Goal: Transaction & Acquisition: Book appointment/travel/reservation

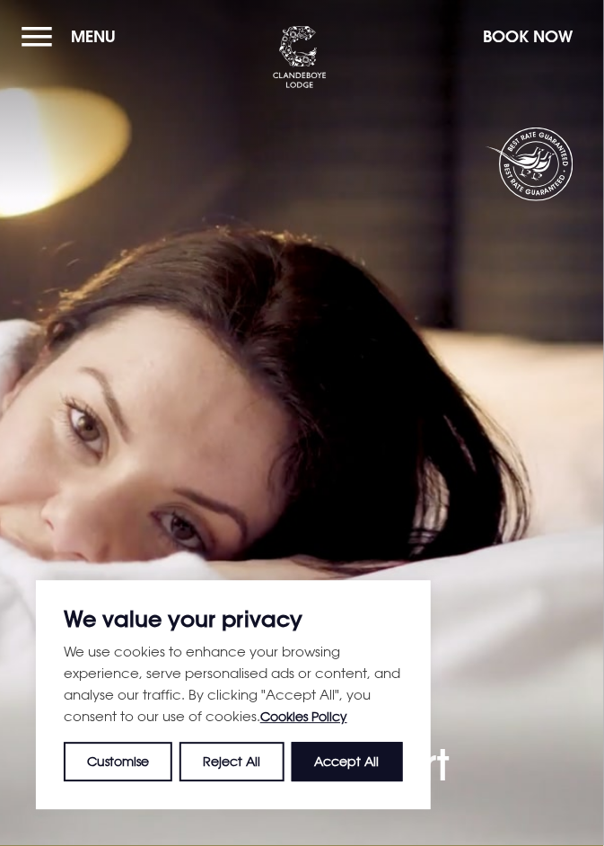
click at [355, 759] on button "Accept All" at bounding box center [347, 761] width 111 height 39
checkbox input "true"
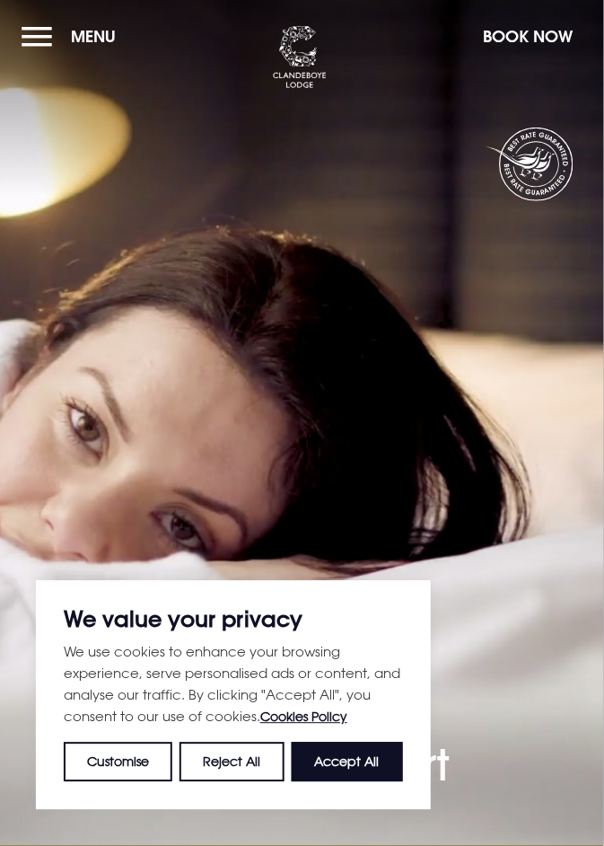
checkbox input "true"
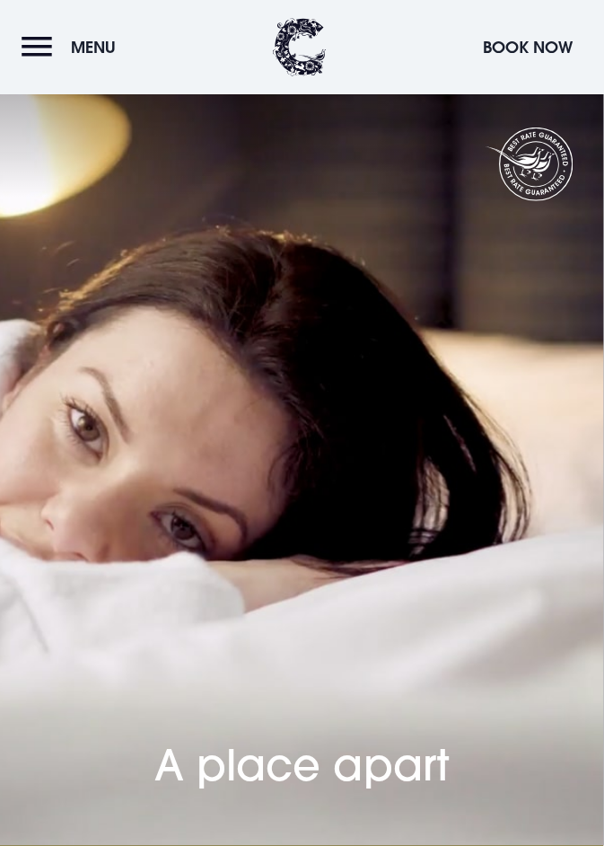
click at [46, 37] on button "Menu" at bounding box center [73, 47] width 103 height 39
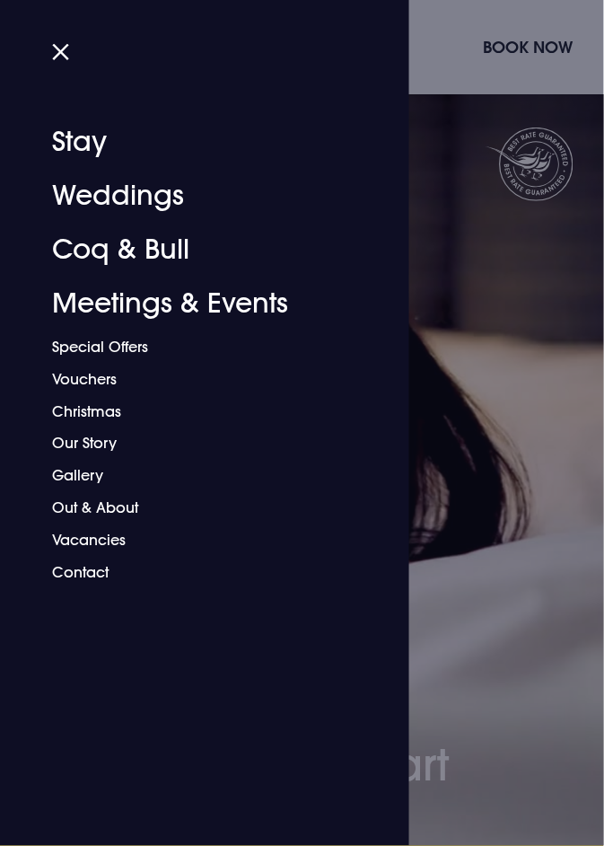
click at [122, 408] on link "Christmas" at bounding box center [194, 411] width 284 height 32
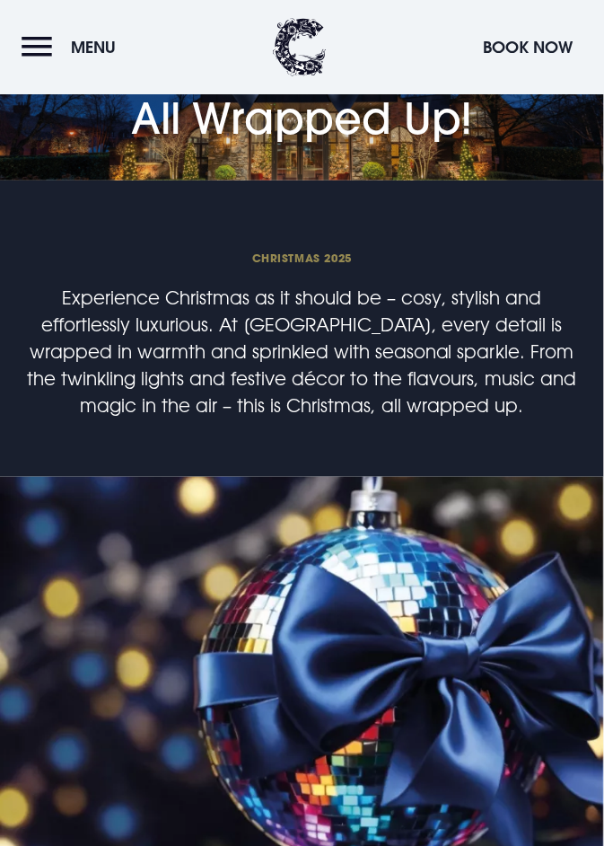
scroll to position [753, 0]
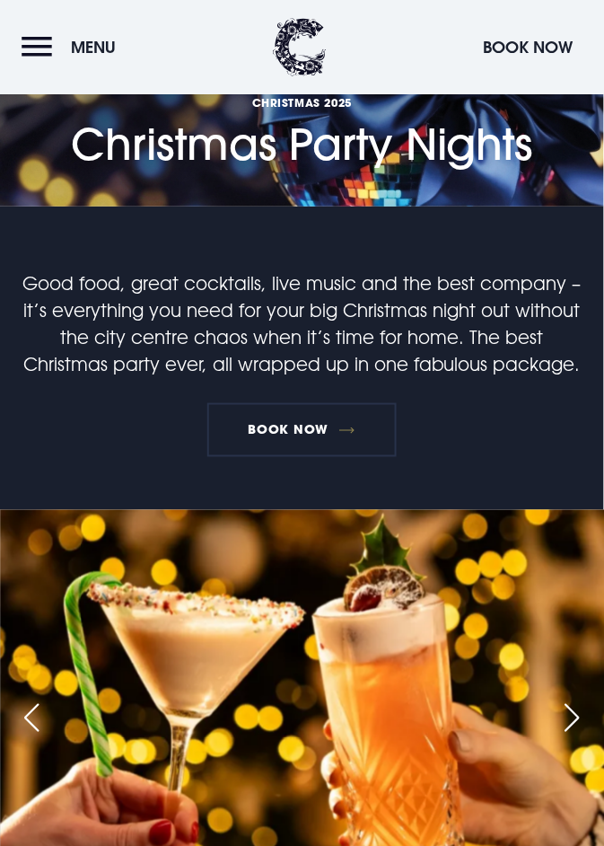
scroll to position [934, 0]
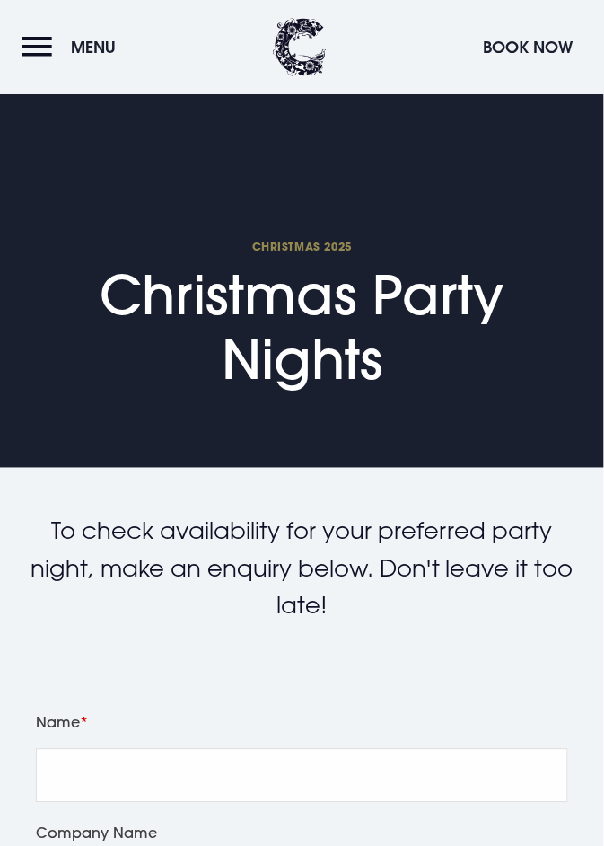
scroll to position [1443, 0]
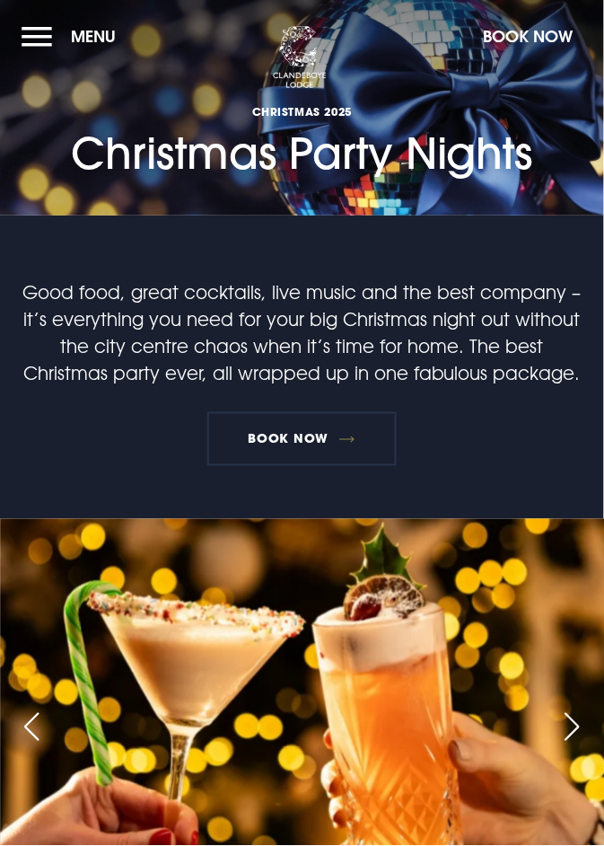
click at [540, 29] on button "Book Now" at bounding box center [529, 36] width 108 height 39
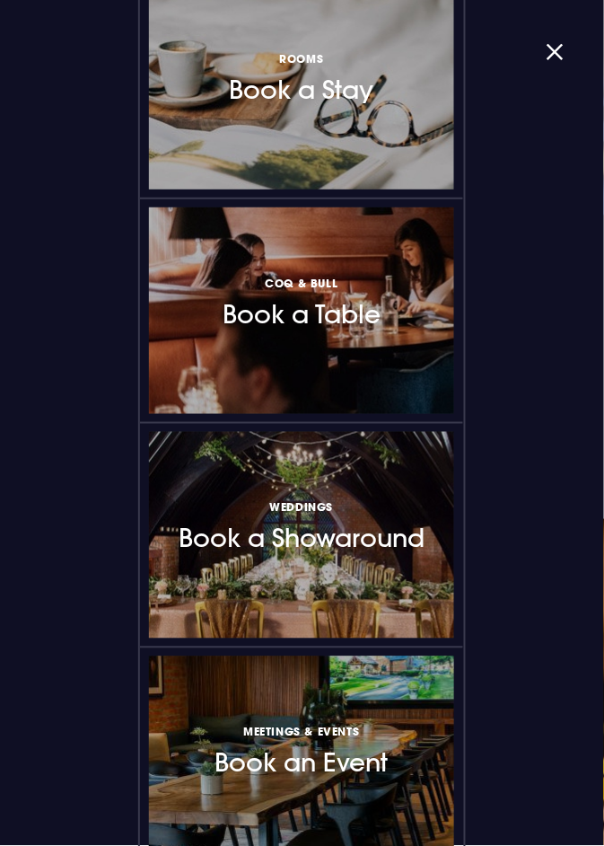
click at [315, 90] on h3 "Rooms Book a Stay" at bounding box center [302, 76] width 145 height 57
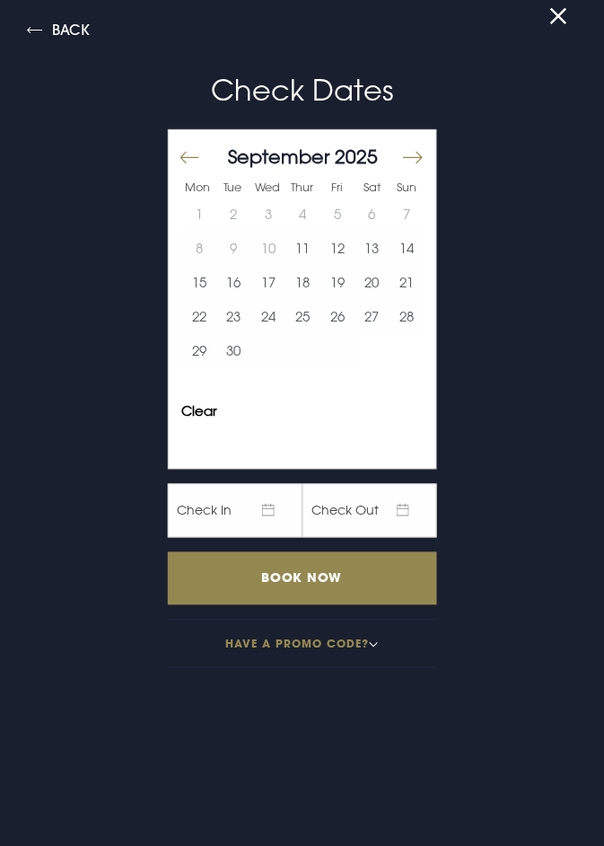
click at [423, 150] on button "Move forward to switch to the next month." at bounding box center [412, 158] width 22 height 38
click at [419, 153] on button "Move forward to switch to the next month." at bounding box center [412, 158] width 22 height 38
click at [418, 155] on button "Move forward to switch to the next month." at bounding box center [412, 158] width 22 height 38
click at [379, 212] on button "6" at bounding box center [372, 214] width 35 height 34
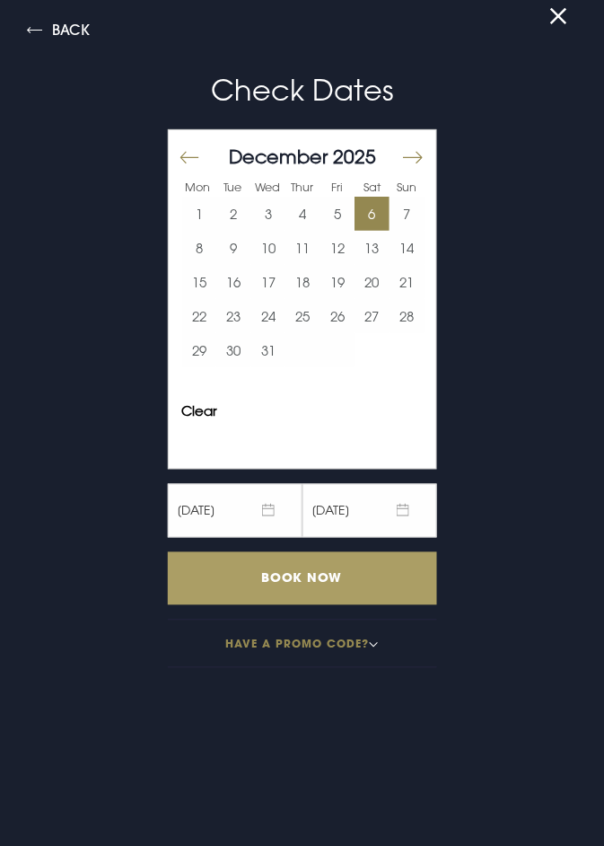
click at [330, 581] on input "Book Now" at bounding box center [302, 578] width 269 height 53
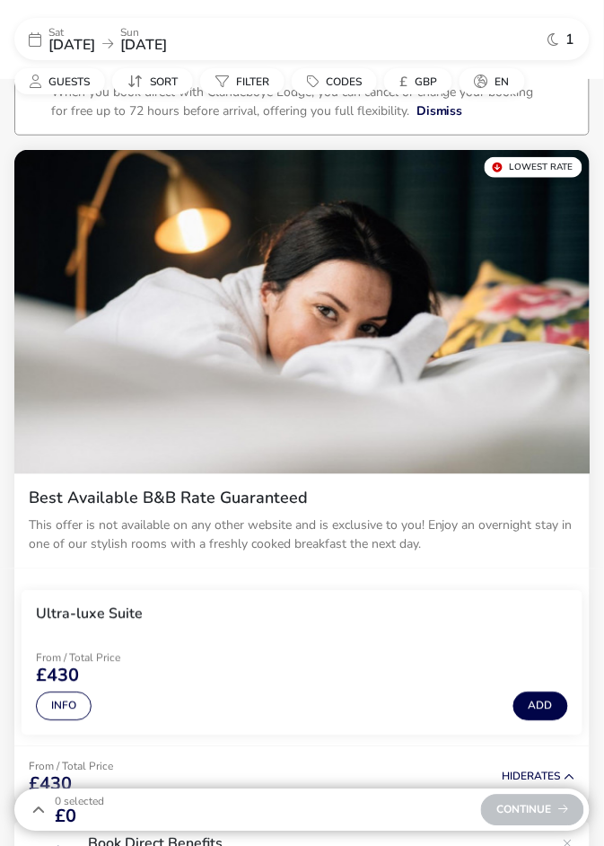
scroll to position [148, 0]
